Goal: Task Accomplishment & Management: Manage account settings

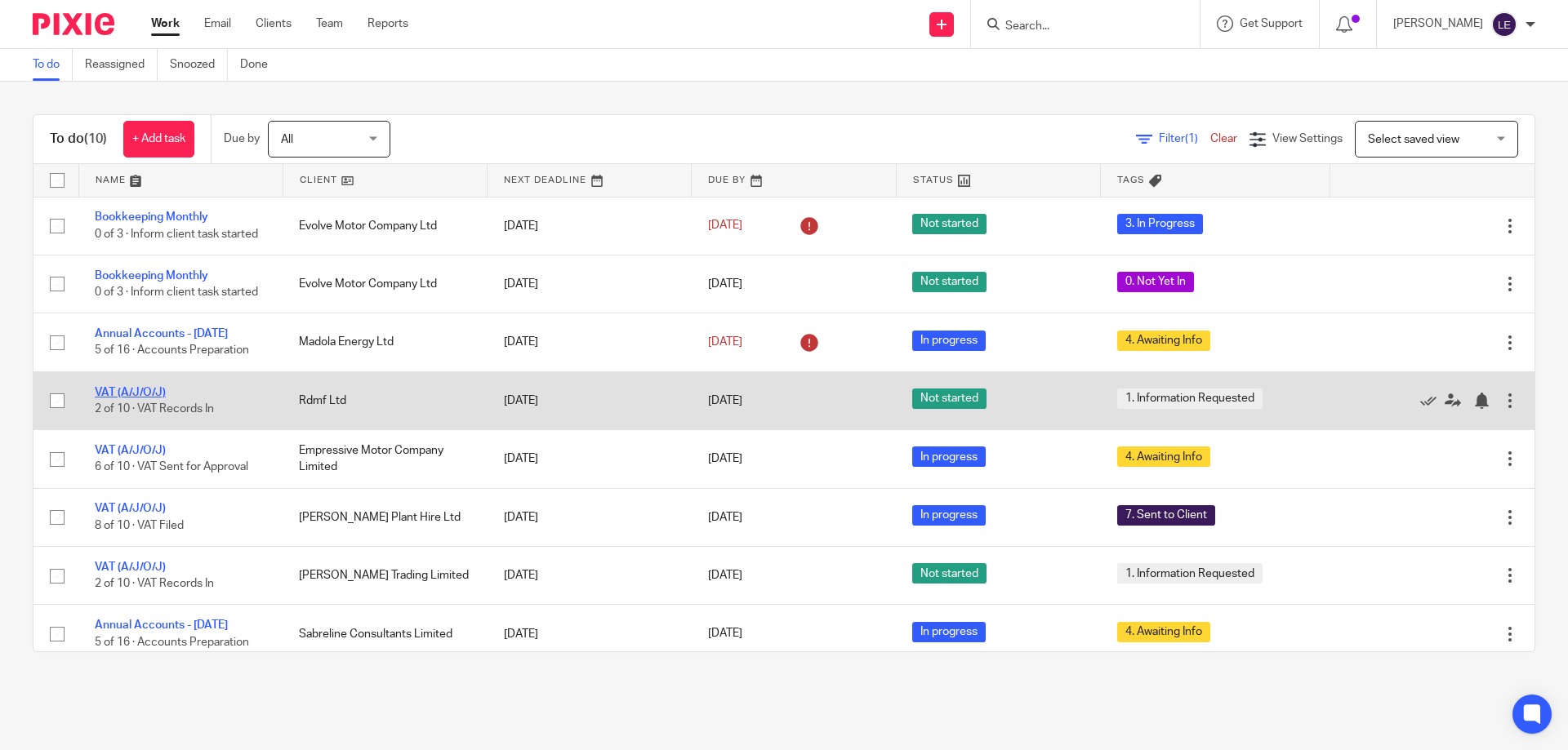
click at [152, 399] on link "VAT (A/J/O/J)" at bounding box center [130, 393] width 71 height 12
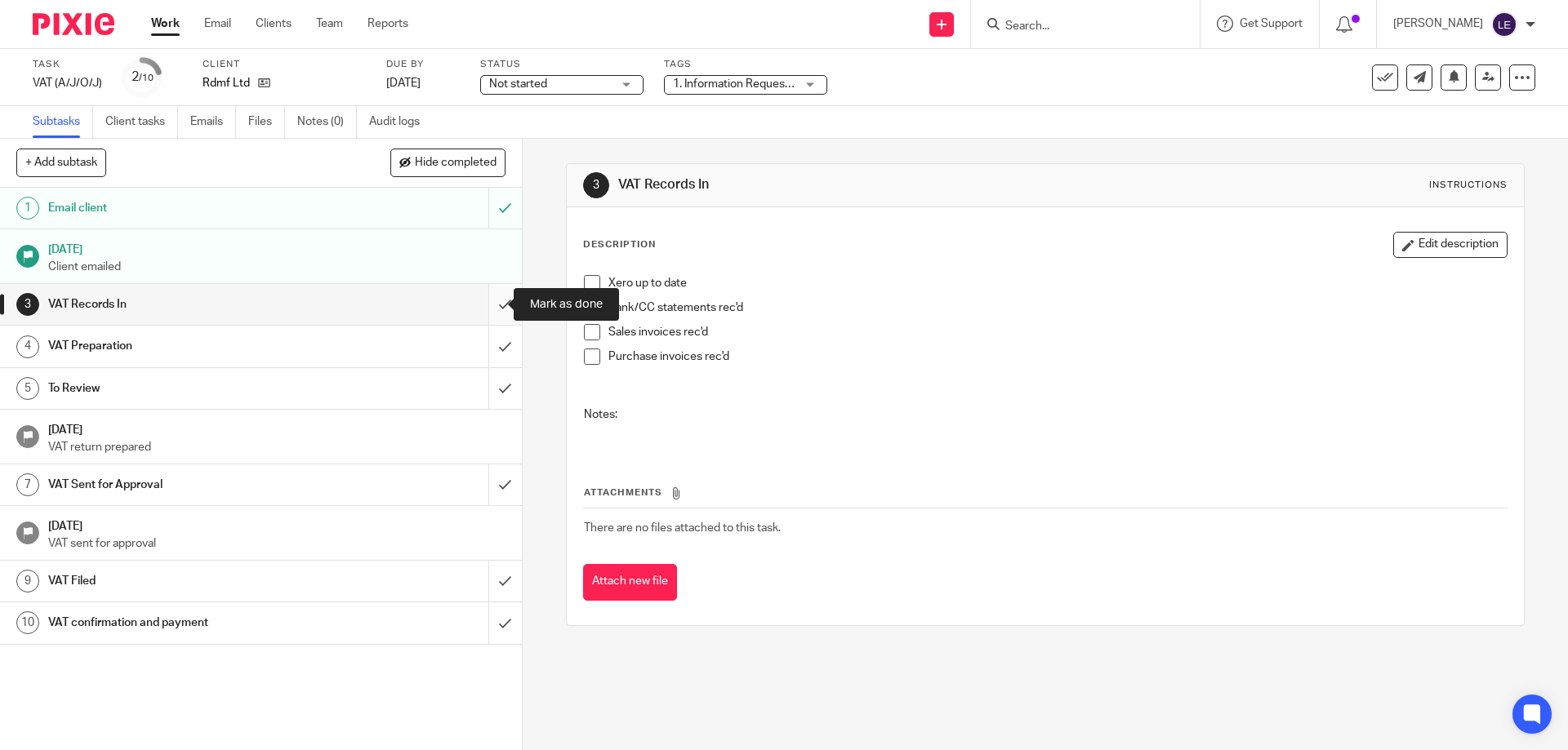
click at [487, 294] on input "submit" at bounding box center [260, 304] width 522 height 41
click at [487, 342] on input "submit" at bounding box center [260, 346] width 522 height 41
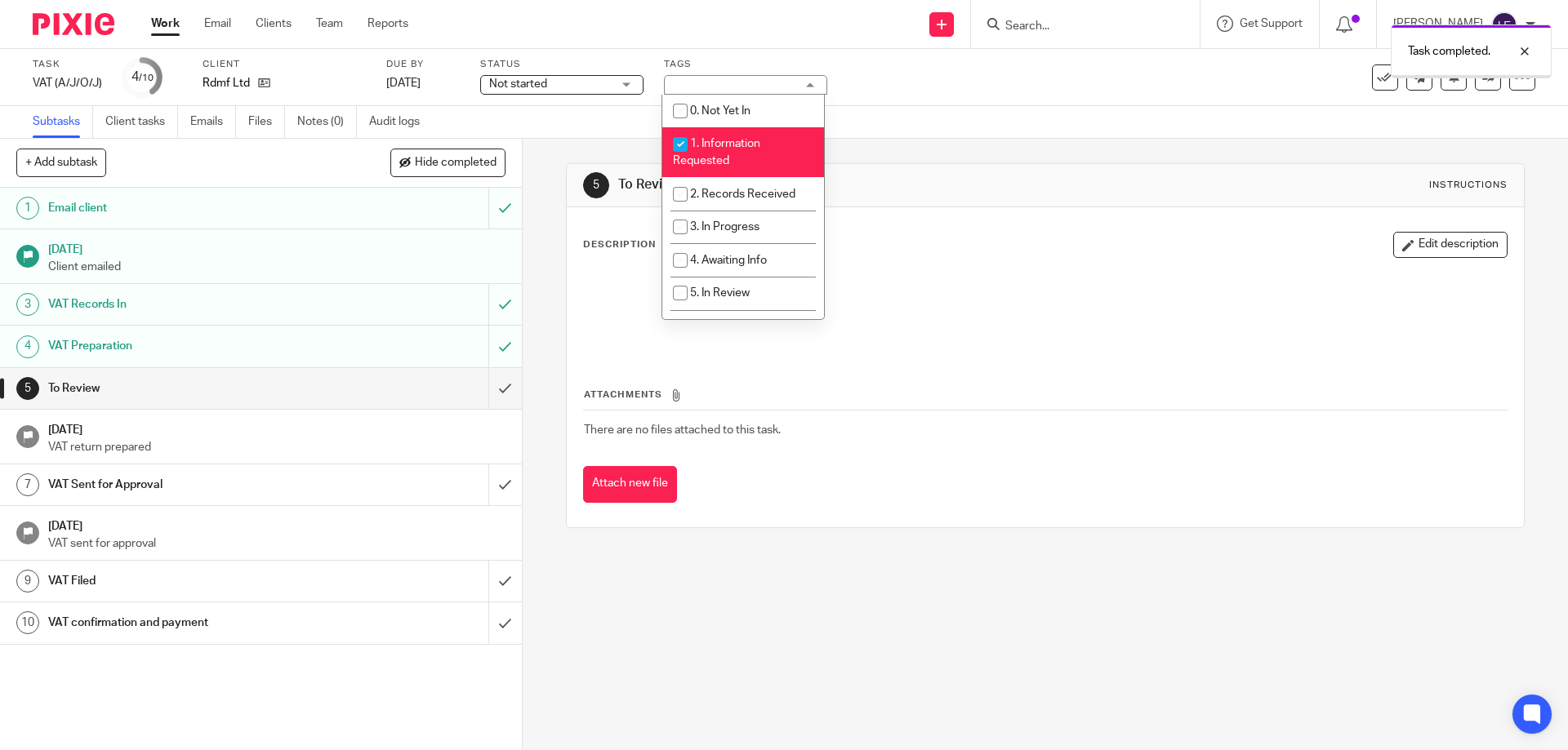
click at [711, 153] on li "1. Information Requested" at bounding box center [743, 152] width 162 height 50
checkbox input "false"
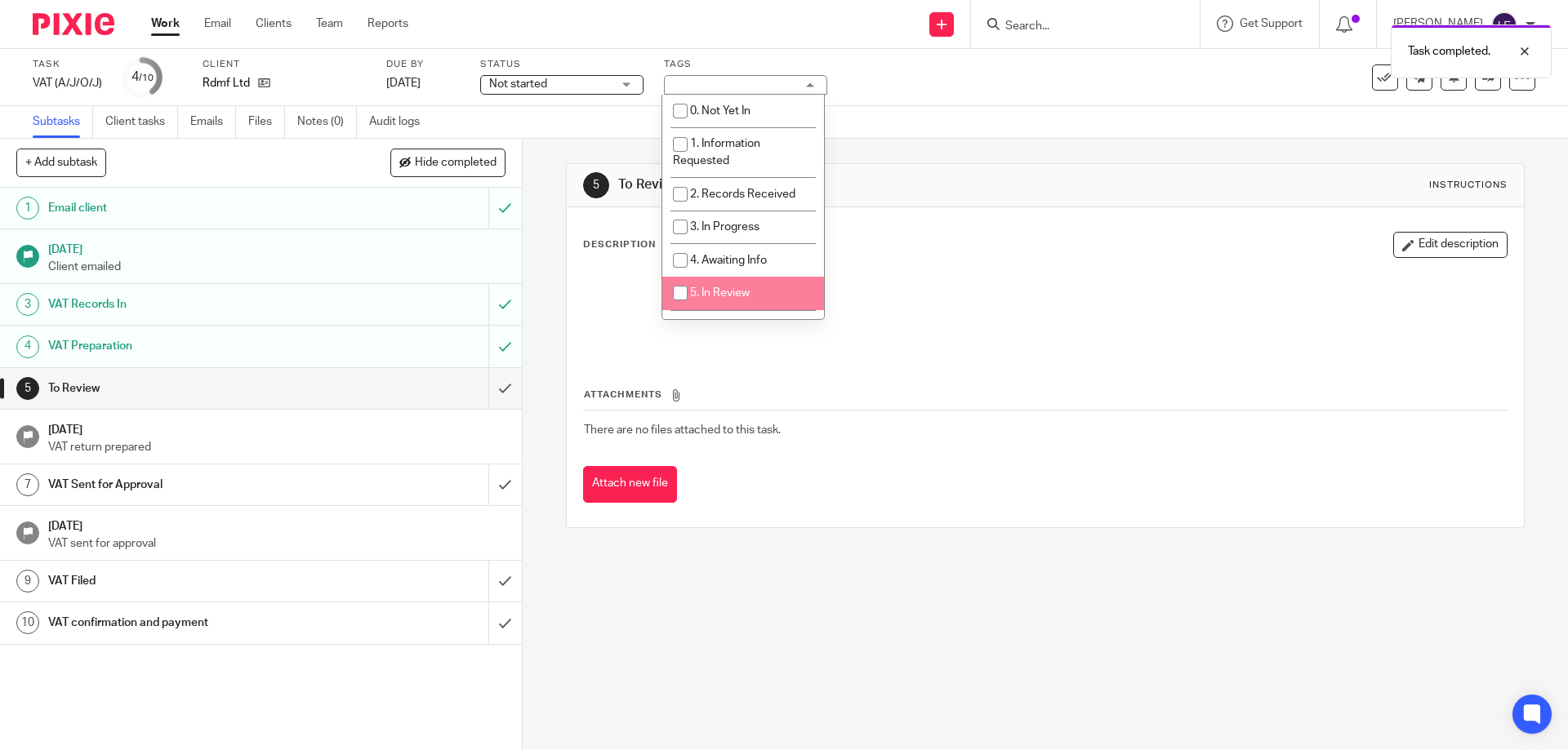
drag, startPoint x: 707, startPoint y: 293, endPoint x: 1127, endPoint y: 196, distance: 431.1
click at [709, 293] on span "5. In Review" at bounding box center [720, 293] width 60 height 12
checkbox input "true"
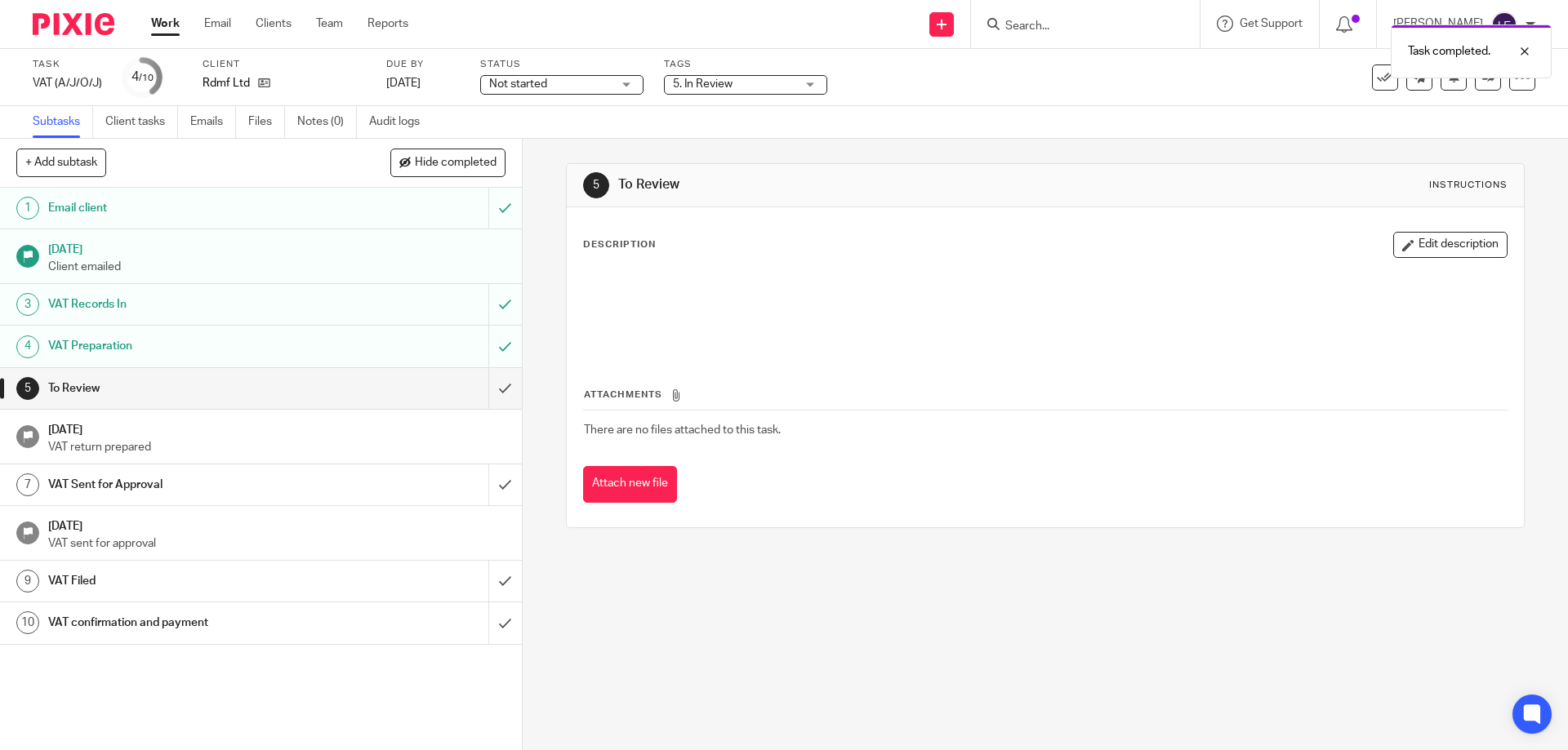
click at [1155, 180] on div "5 To Review Instructions" at bounding box center [1045, 186] width 924 height 27
click at [585, 82] on span "Not started" at bounding box center [551, 85] width 123 height 17
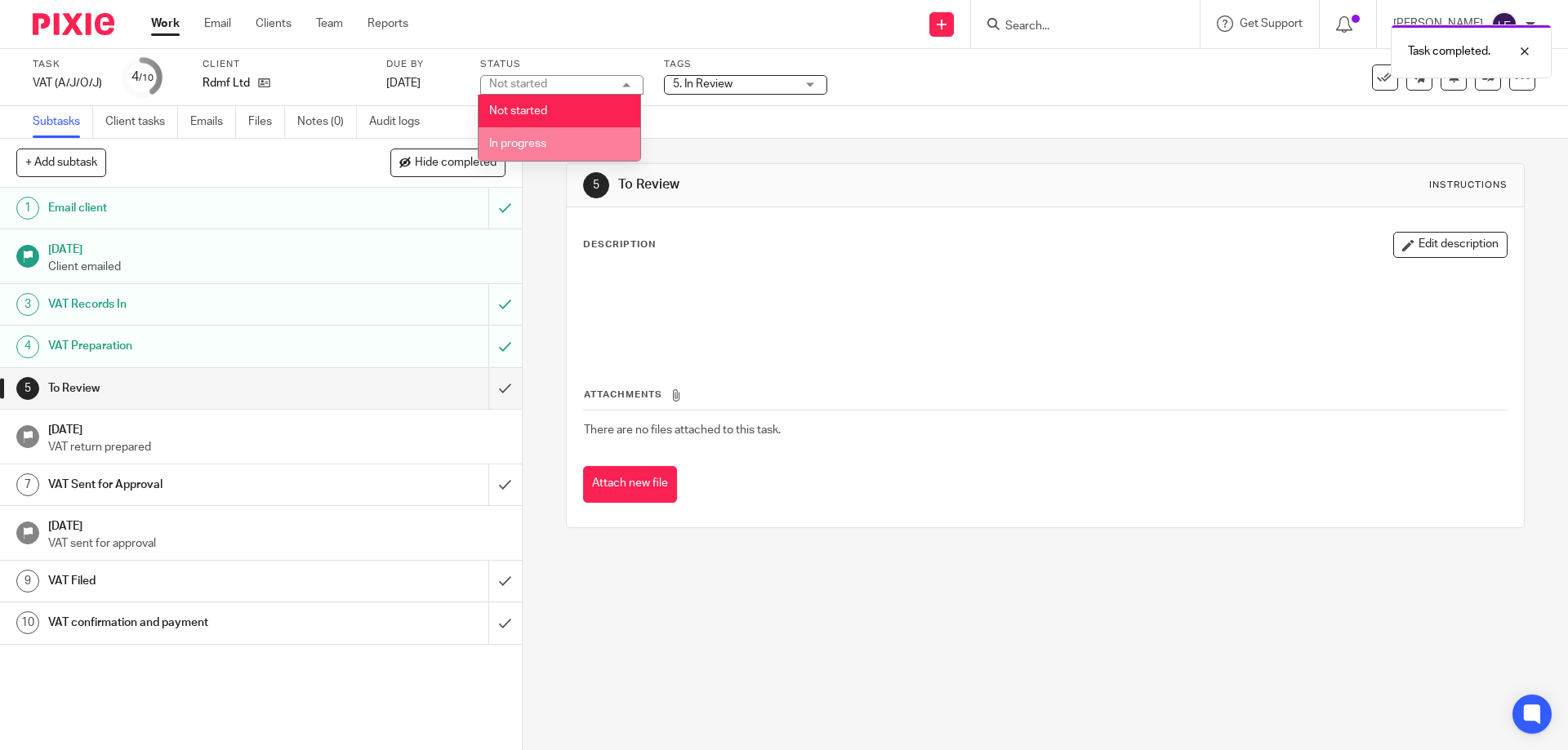
click at [554, 147] on li "In progress" at bounding box center [559, 144] width 162 height 33
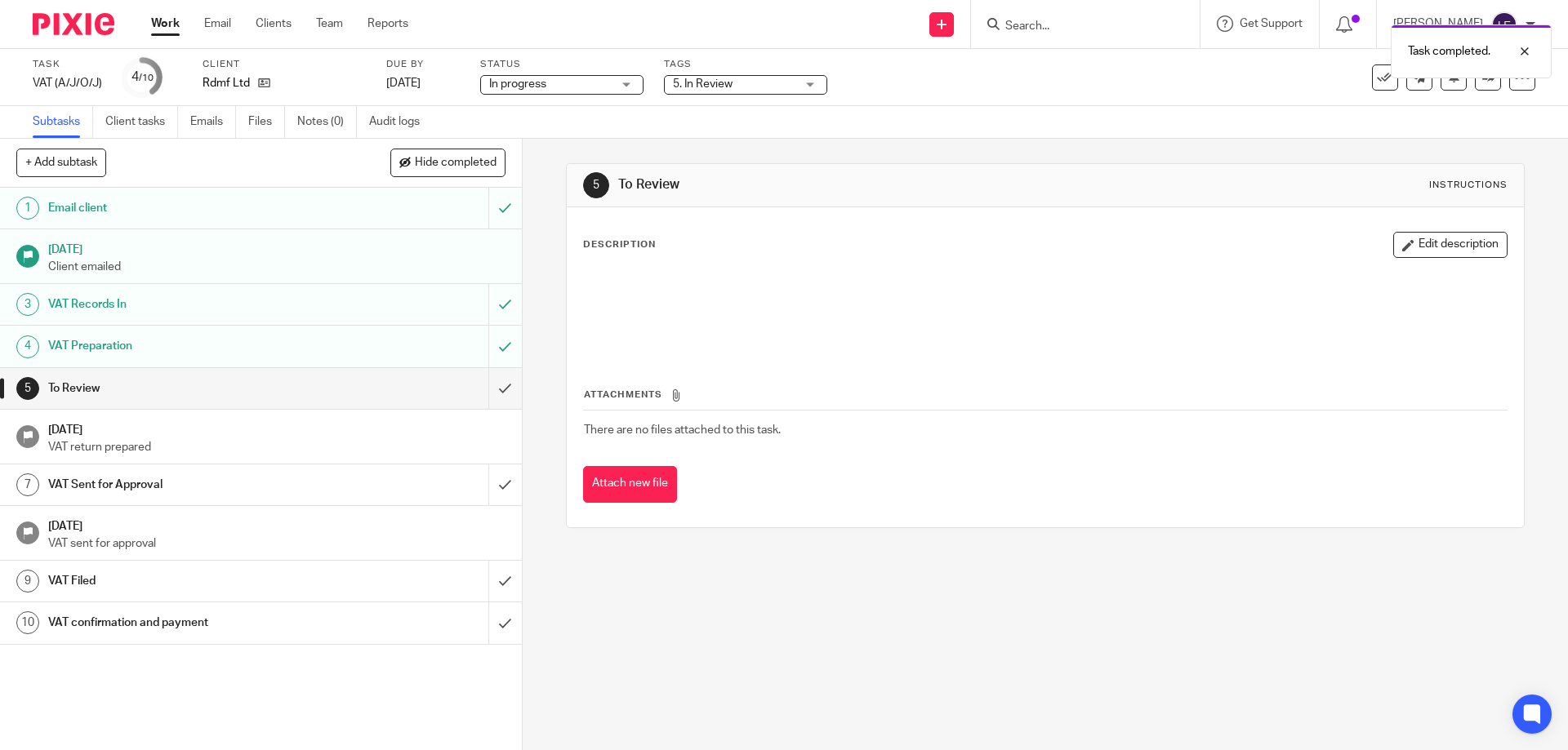
click at [1208, 106] on div "Subtasks Client tasks Emails Files Notes (0) Audit logs" at bounding box center [784, 122] width 1568 height 32
click at [1482, 82] on icon at bounding box center [1488, 77] width 12 height 12
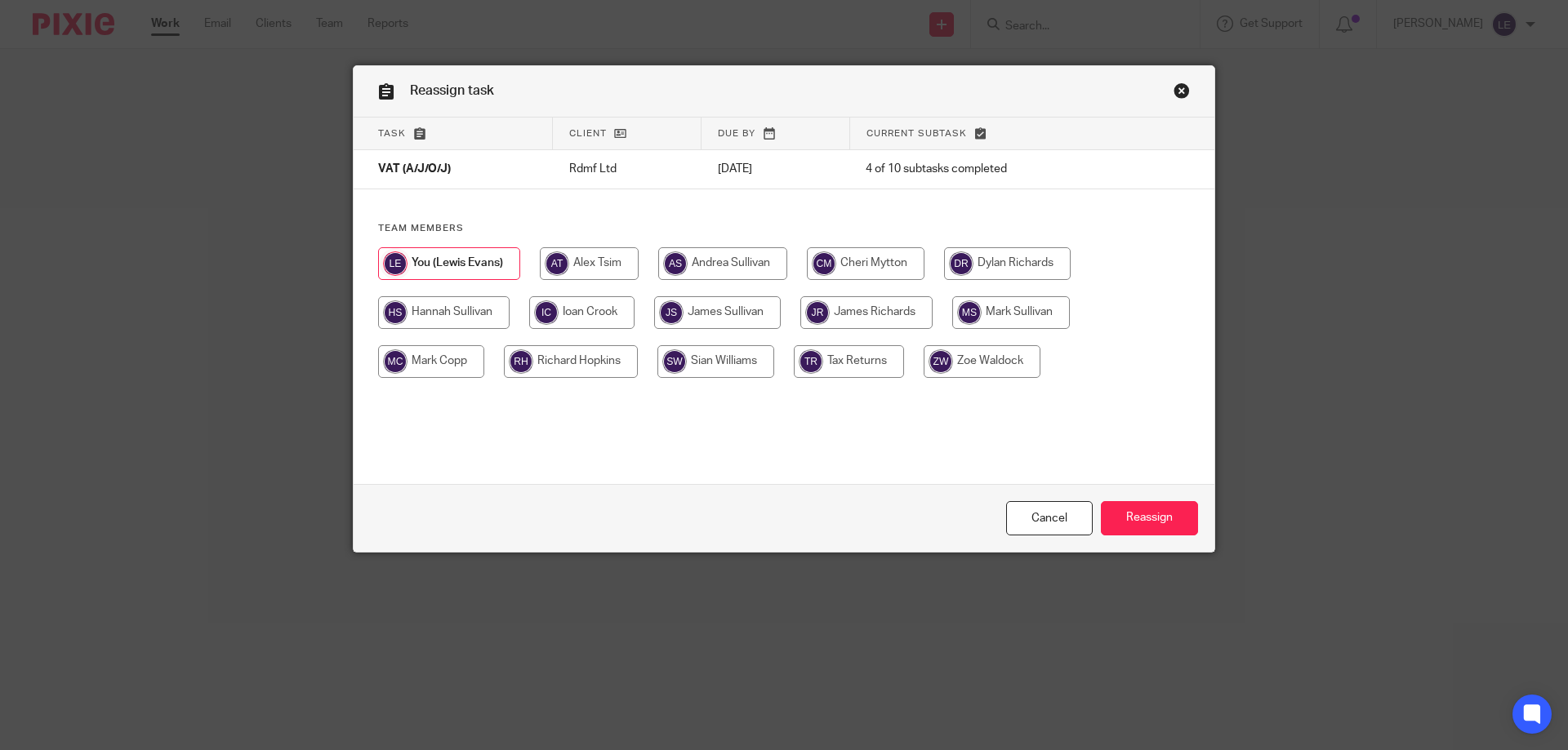
click at [1195, 85] on div "Reassign task" at bounding box center [784, 92] width 861 height 51
click at [1182, 87] on link "Close this dialog window" at bounding box center [1182, 93] width 17 height 22
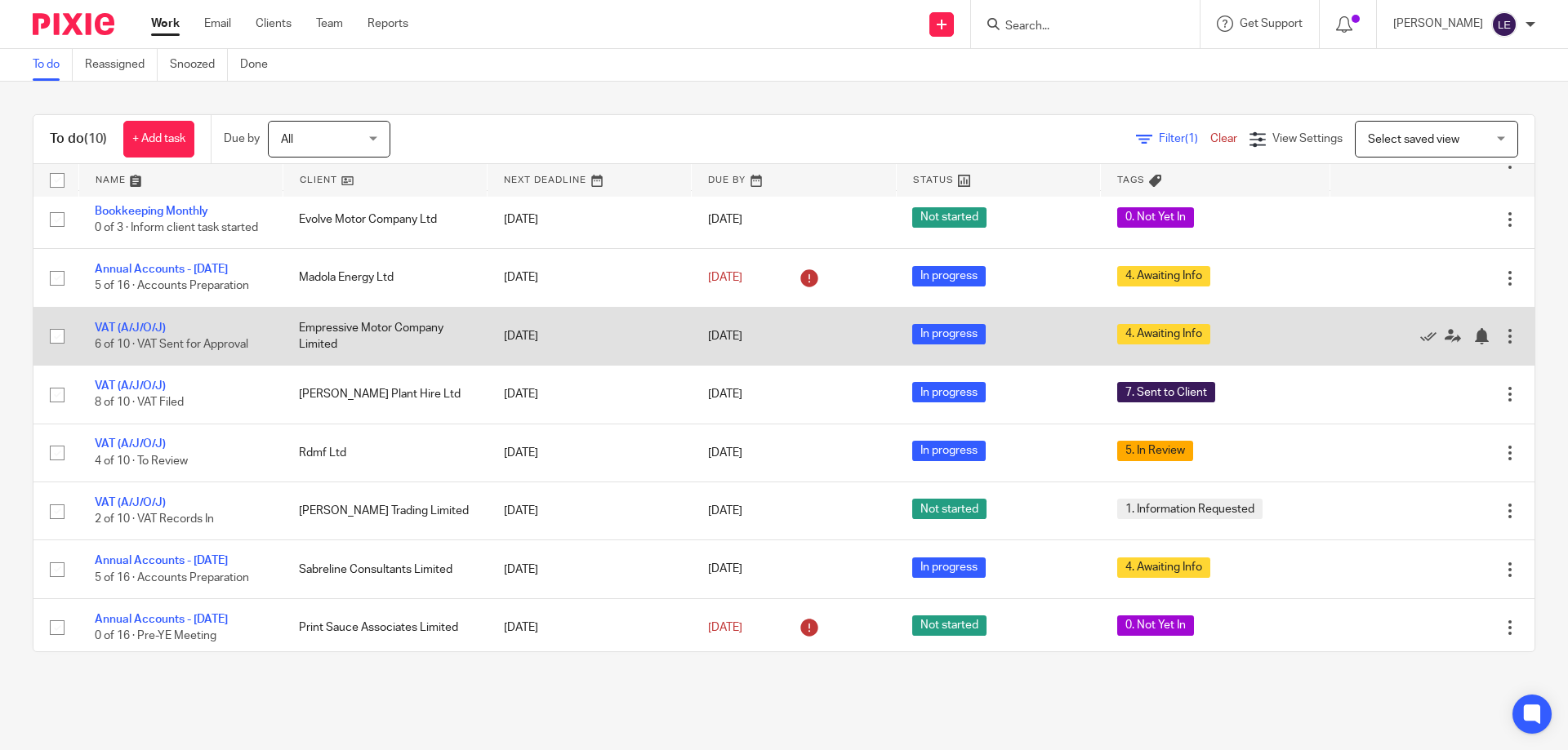
scroll to position [146, 0]
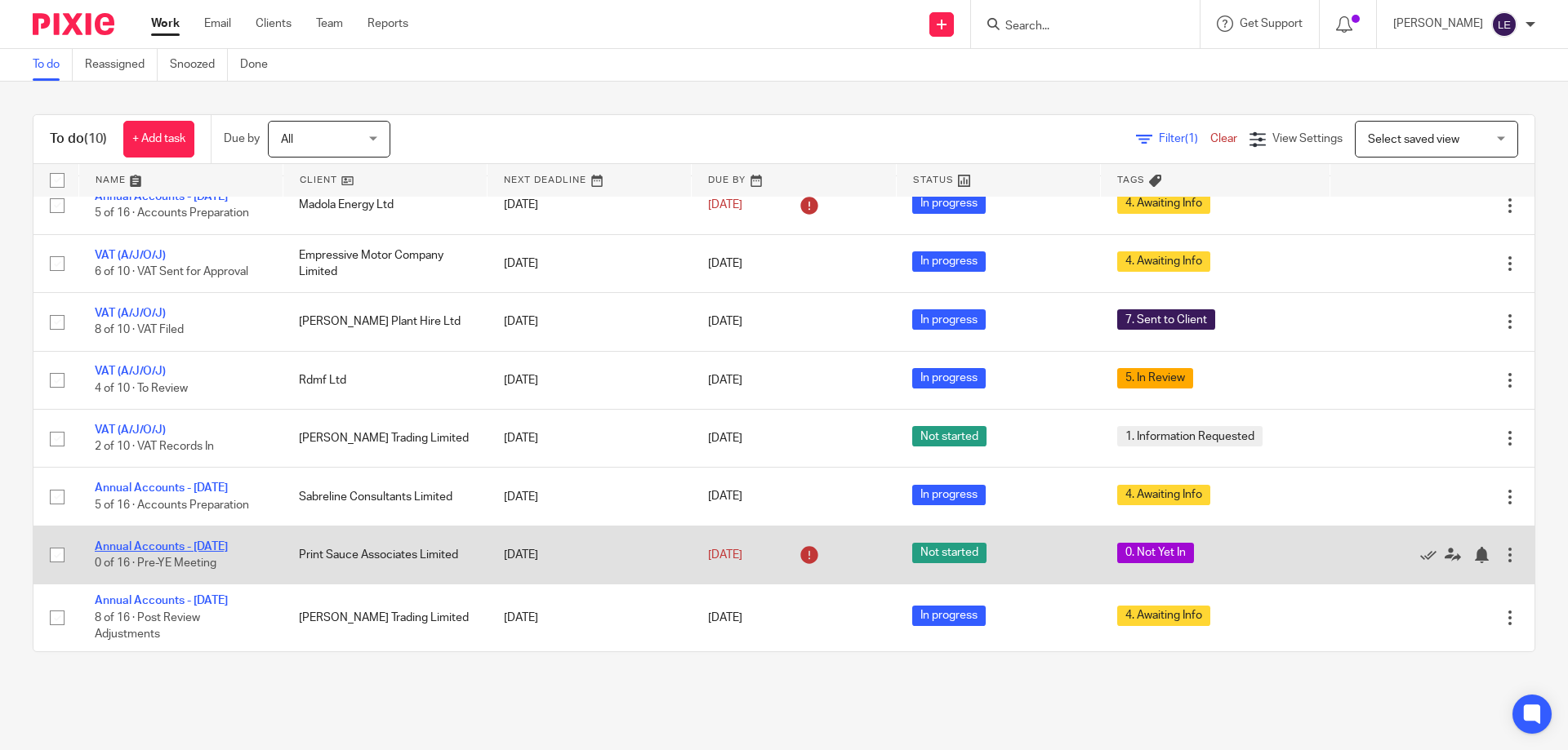
click at [175, 541] on link "Annual Accounts - [DATE]" at bounding box center [161, 547] width 133 height 12
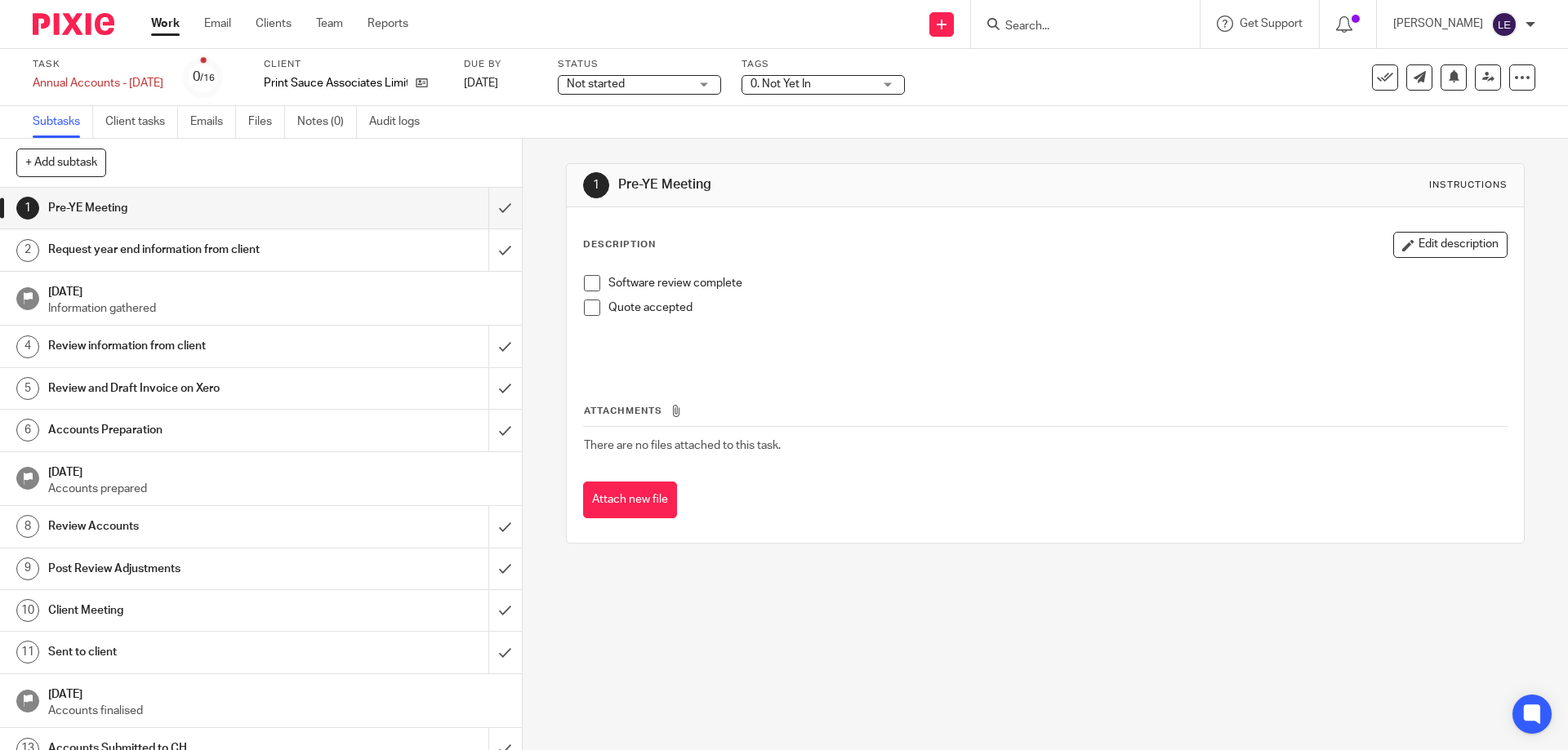
click at [443, 91] on div "Client Print Sauce Associates Limited" at bounding box center [353, 77] width 180 height 39
click at [428, 90] on link at bounding box center [417, 84] width 21 height 17
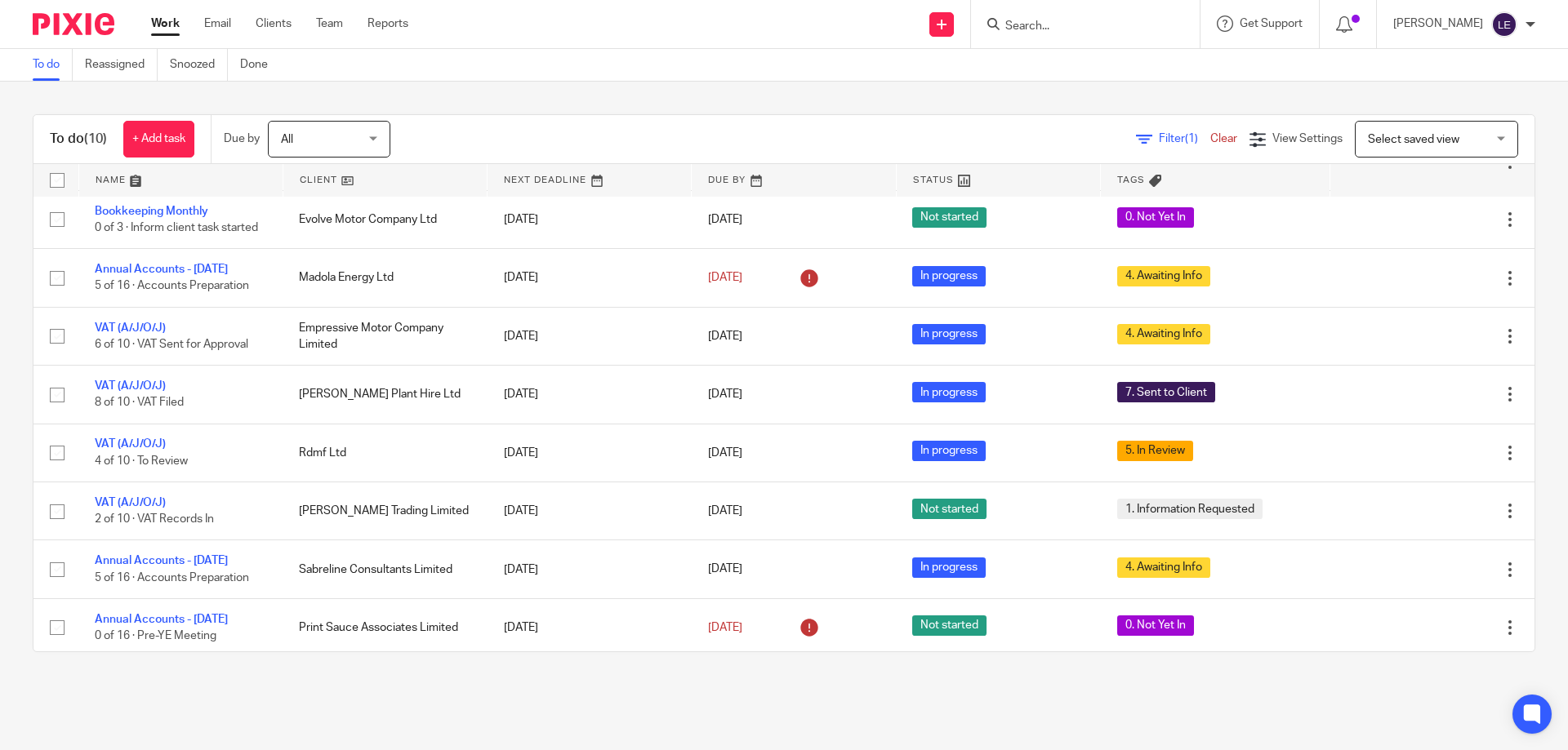
scroll to position [146, 0]
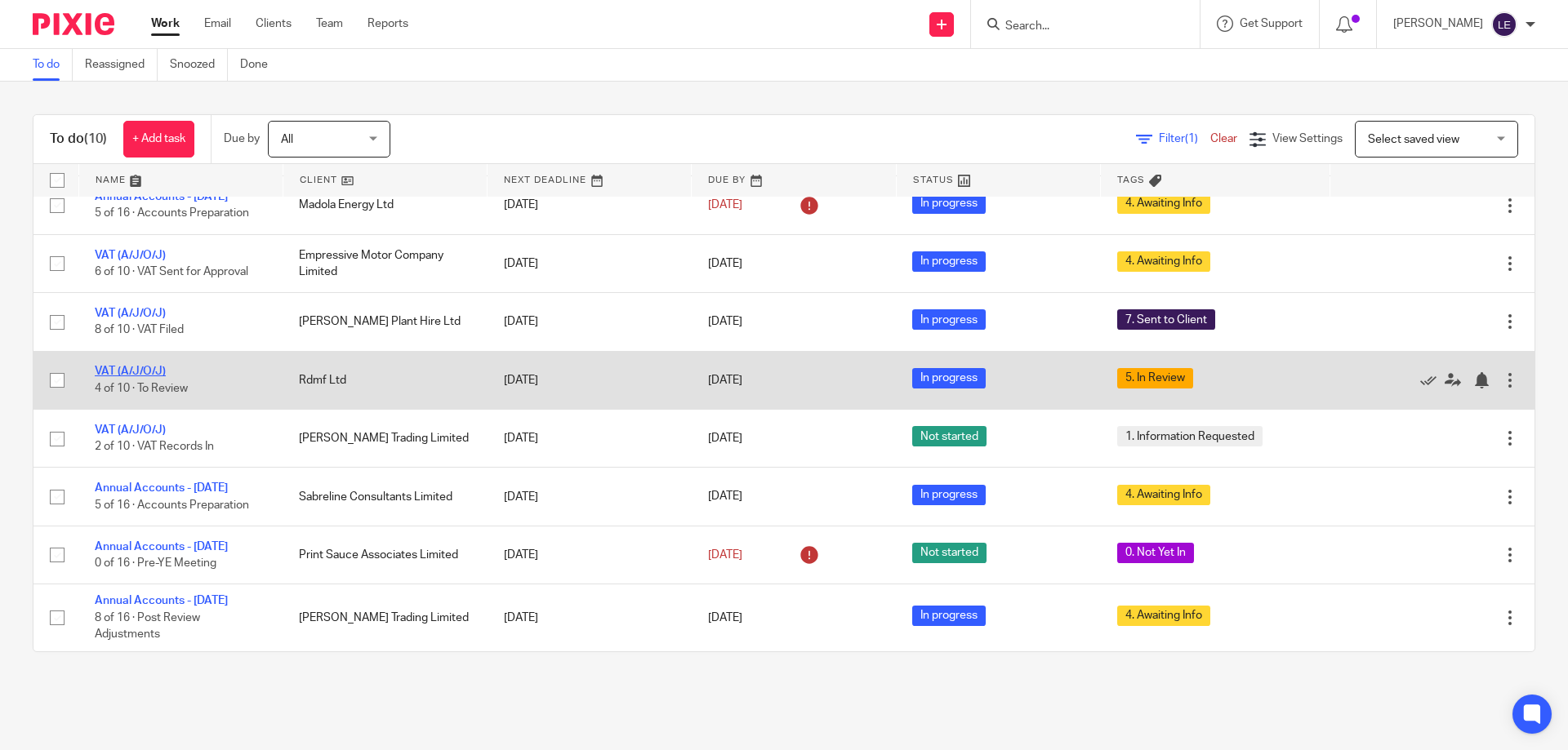
click at [143, 369] on link "VAT (A/J/O/J)" at bounding box center [130, 371] width 71 height 12
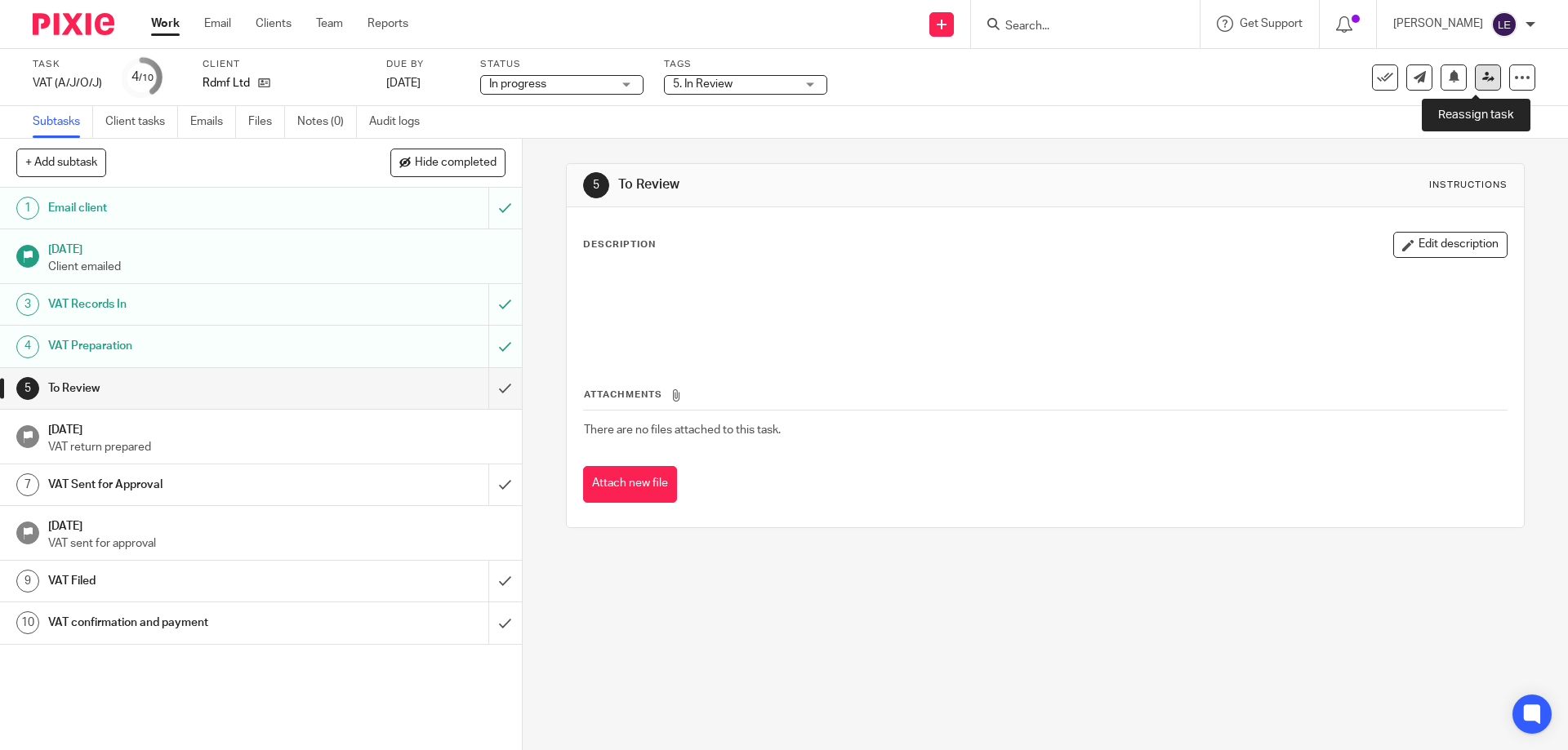
click at [1479, 66] on link at bounding box center [1488, 78] width 27 height 27
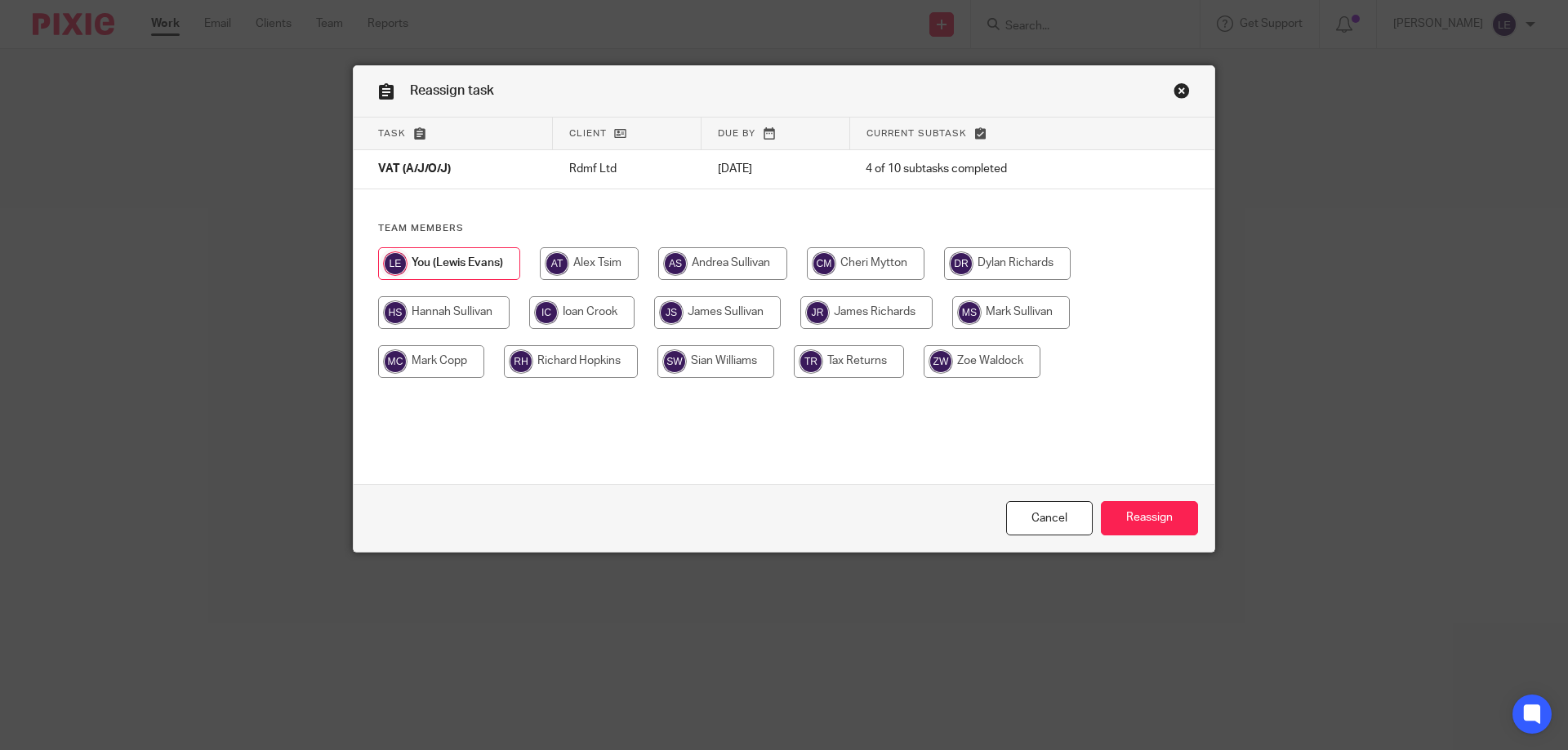
click at [1015, 352] on input "radio" at bounding box center [982, 361] width 117 height 32
radio input "true"
click at [1137, 486] on div "Cancel Reassign" at bounding box center [784, 518] width 861 height 69
click at [1141, 502] on input "Reassign" at bounding box center [1148, 519] width 97 height 35
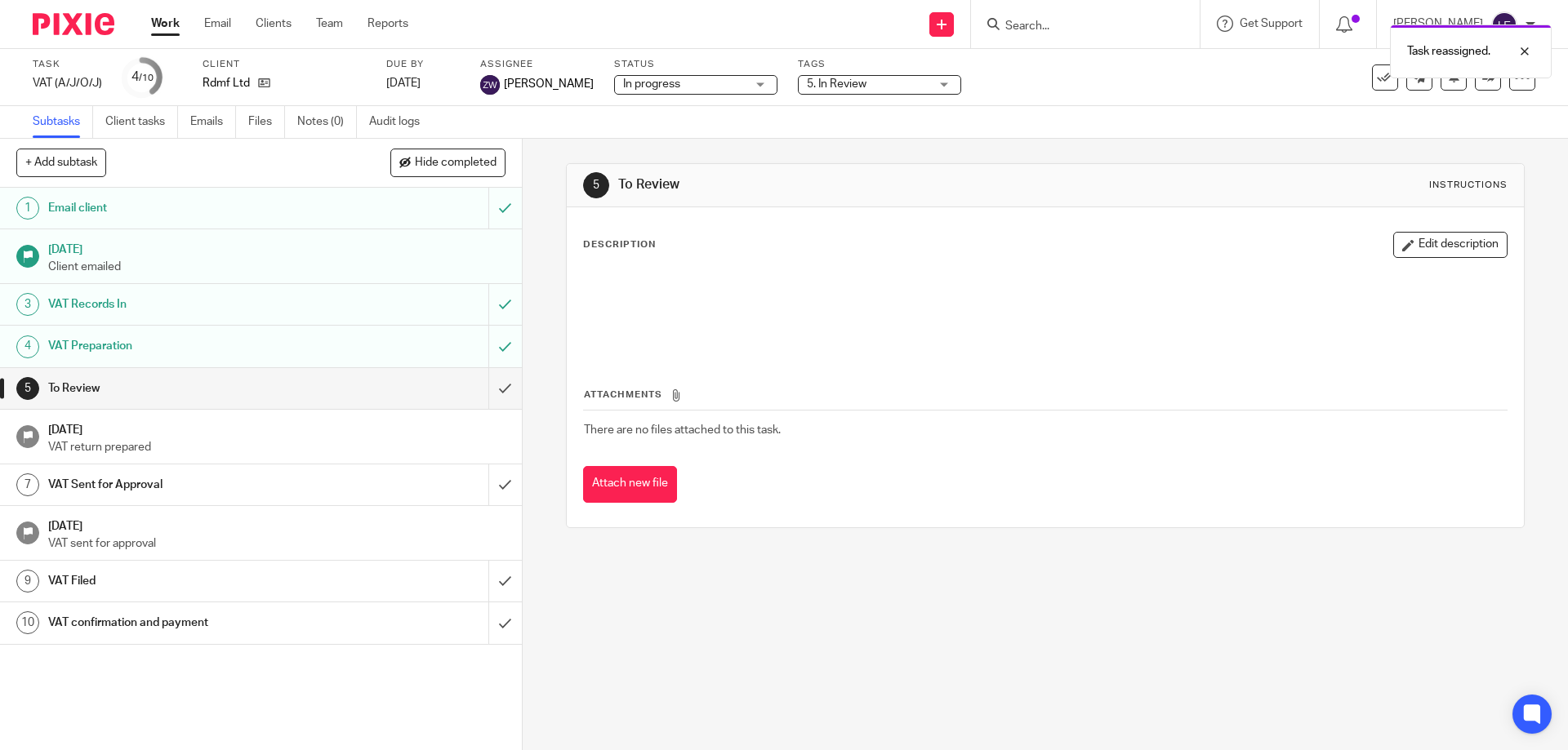
click at [158, 22] on link "Work" at bounding box center [165, 24] width 28 height 17
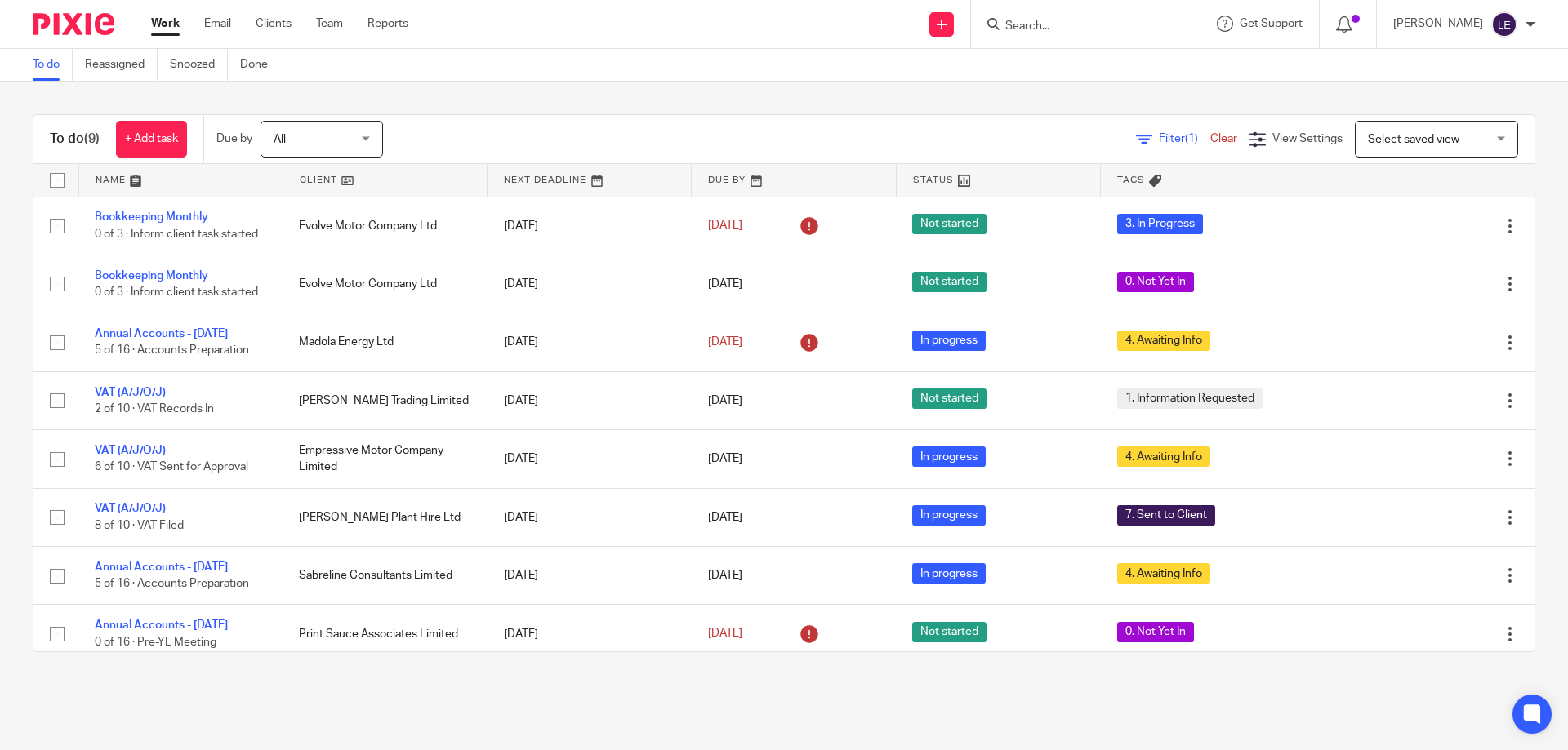
click at [1110, 25] on input "Search" at bounding box center [1076, 27] width 147 height 15
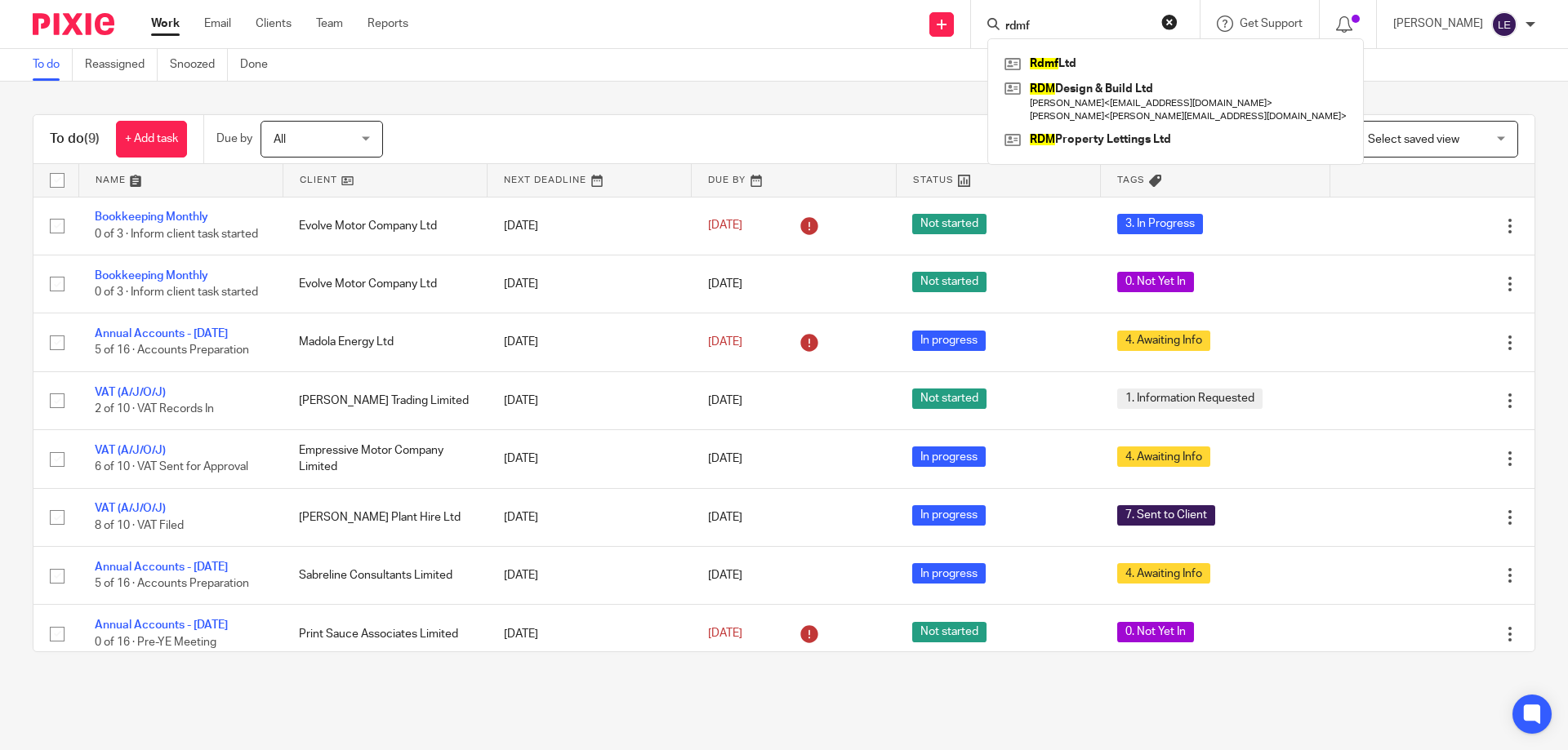
type input "rdmf"
click at [1119, 44] on div "Rdmf Ltd RDM Design & Build Ltd Dean Lazenby < deanlazenby@r-dm.co.uk > Ben Wri…" at bounding box center [1175, 101] width 376 height 127
click at [1107, 63] on link at bounding box center [1175, 64] width 350 height 25
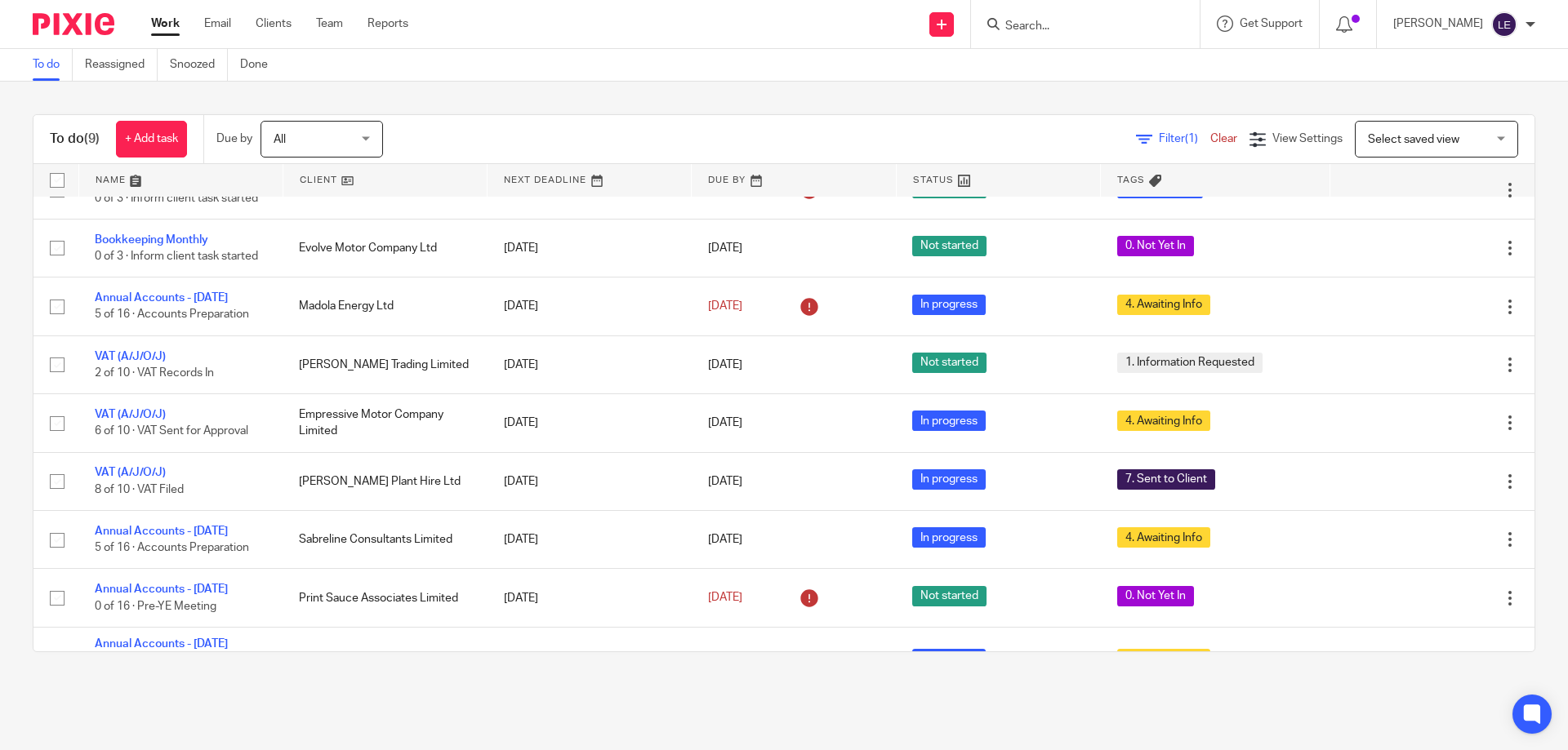
scroll to position [87, 0]
